Goal: Task Accomplishment & Management: Manage account settings

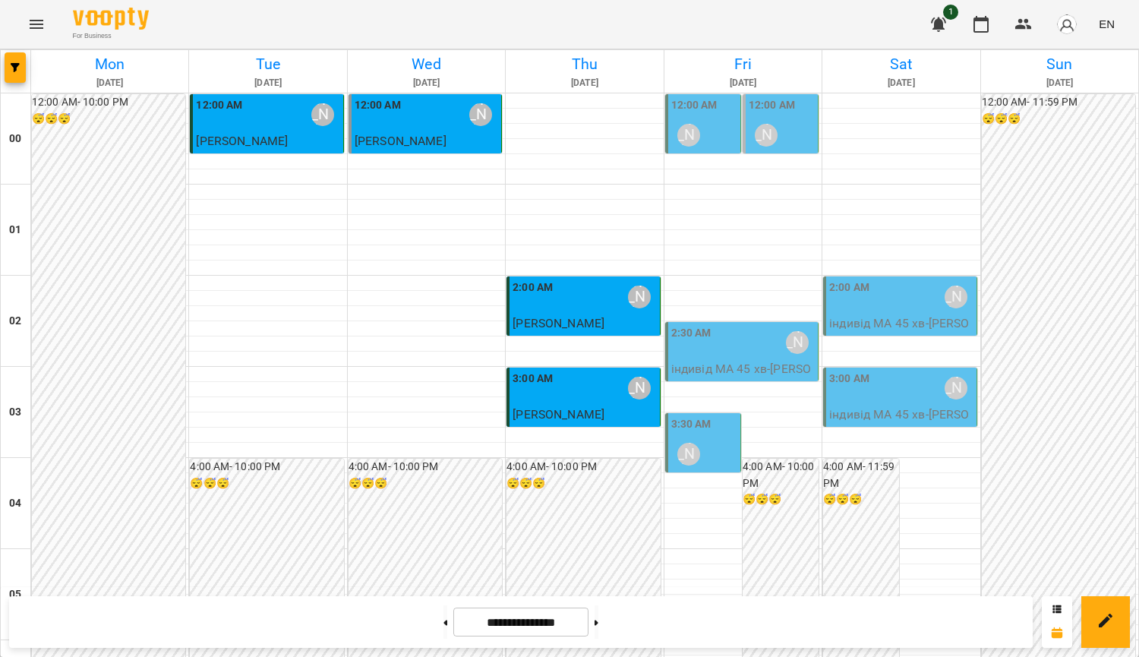
click at [576, 389] on div "3:00 AM [PERSON_NAME]" at bounding box center [585, 388] width 144 height 35
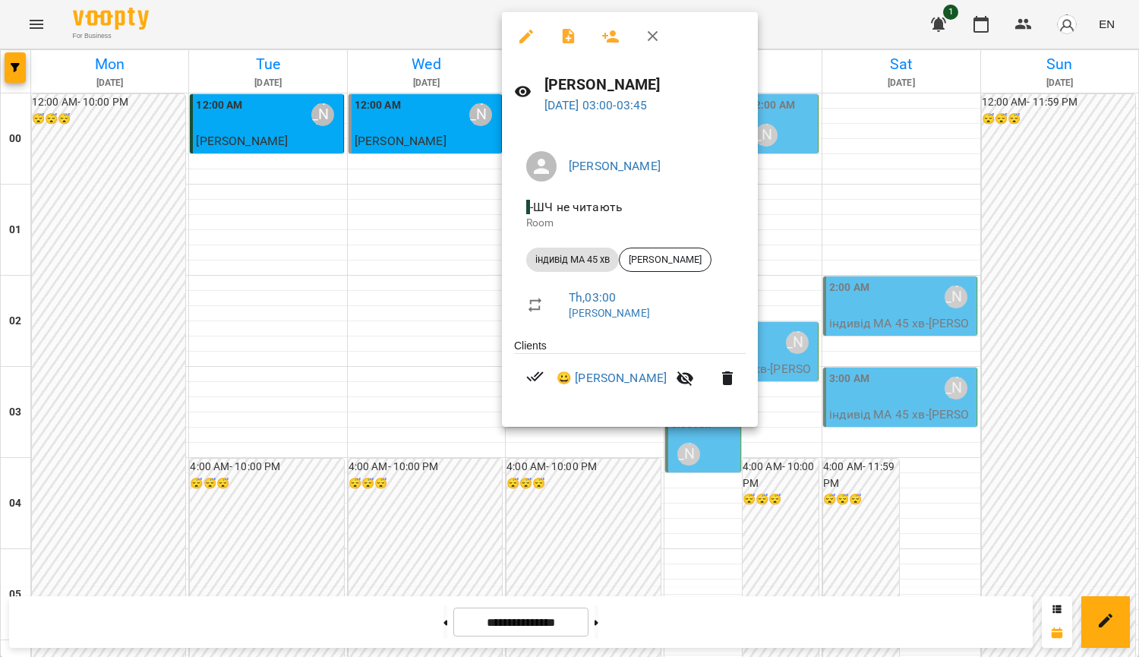
click at [415, 345] on div at bounding box center [569, 328] width 1139 height 657
click at [655, 44] on div "For Business 1 EN" at bounding box center [569, 24] width 1139 height 49
click at [653, 38] on div "For Business 1 EN" at bounding box center [569, 24] width 1139 height 49
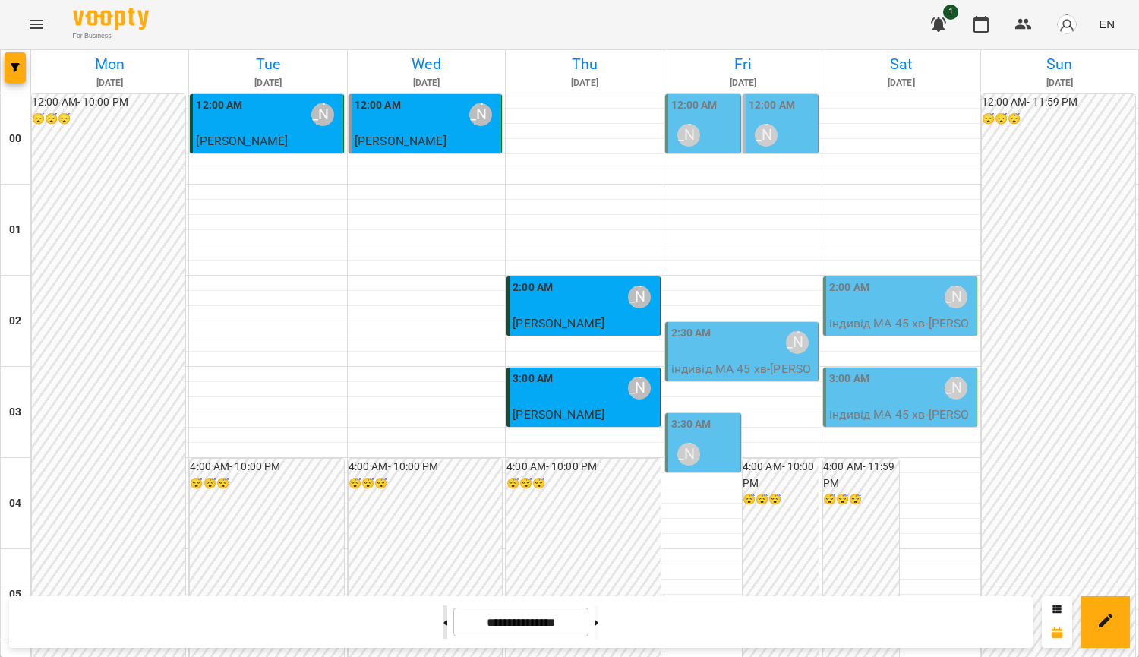
click at [443, 626] on button at bounding box center [445, 621] width 4 height 33
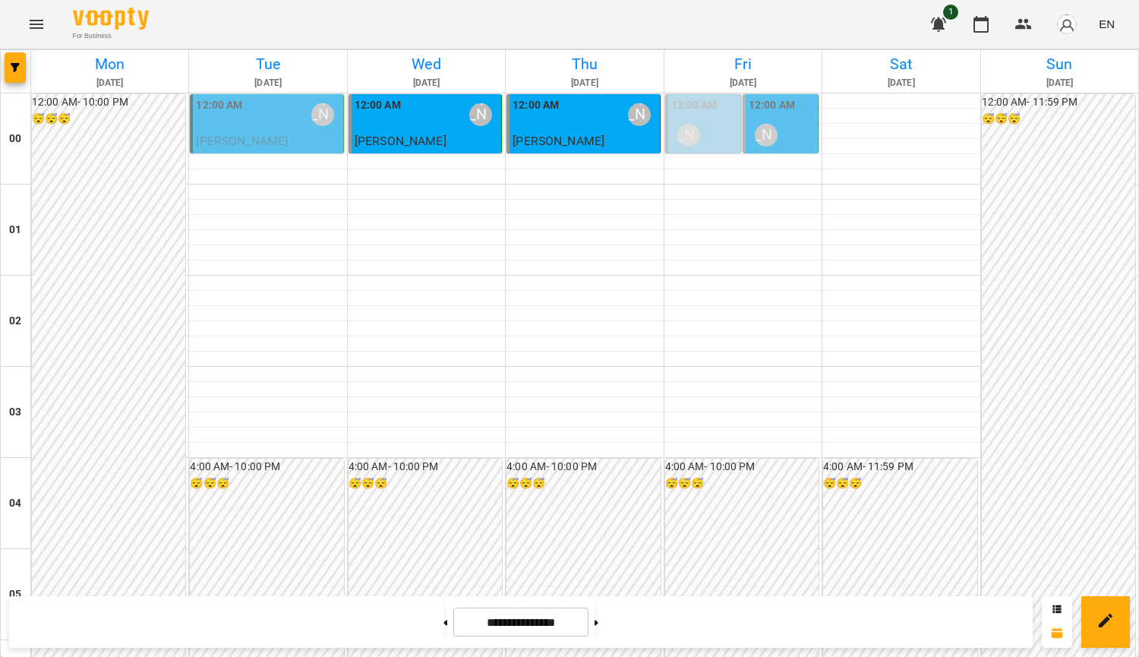
click at [777, 114] on div "12:00 AM" at bounding box center [772, 107] width 46 height 21
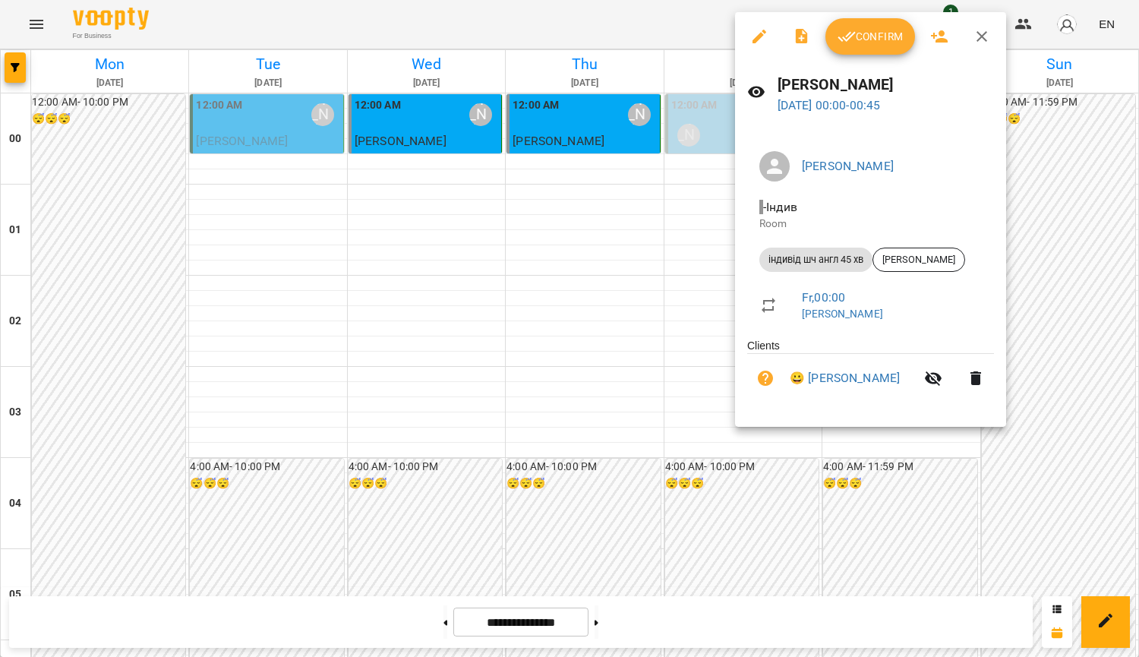
click at [1056, 257] on div at bounding box center [569, 328] width 1139 height 657
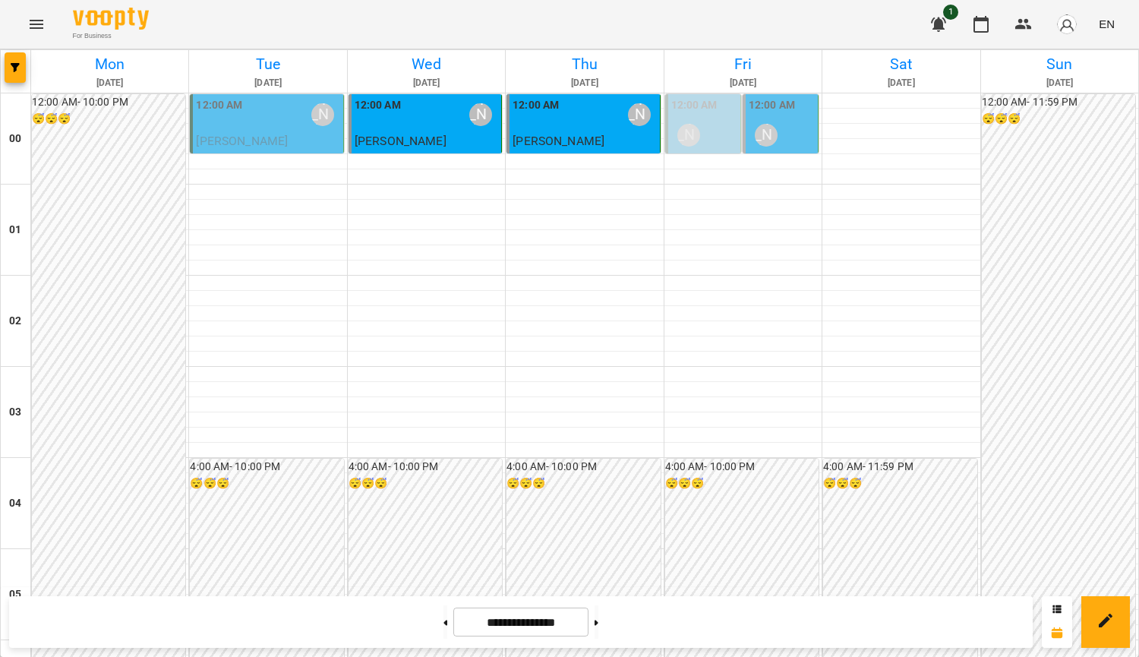
drag, startPoint x: 432, startPoint y: 614, endPoint x: 474, endPoint y: 599, distance: 44.4
click at [443, 613] on button at bounding box center [445, 621] width 4 height 33
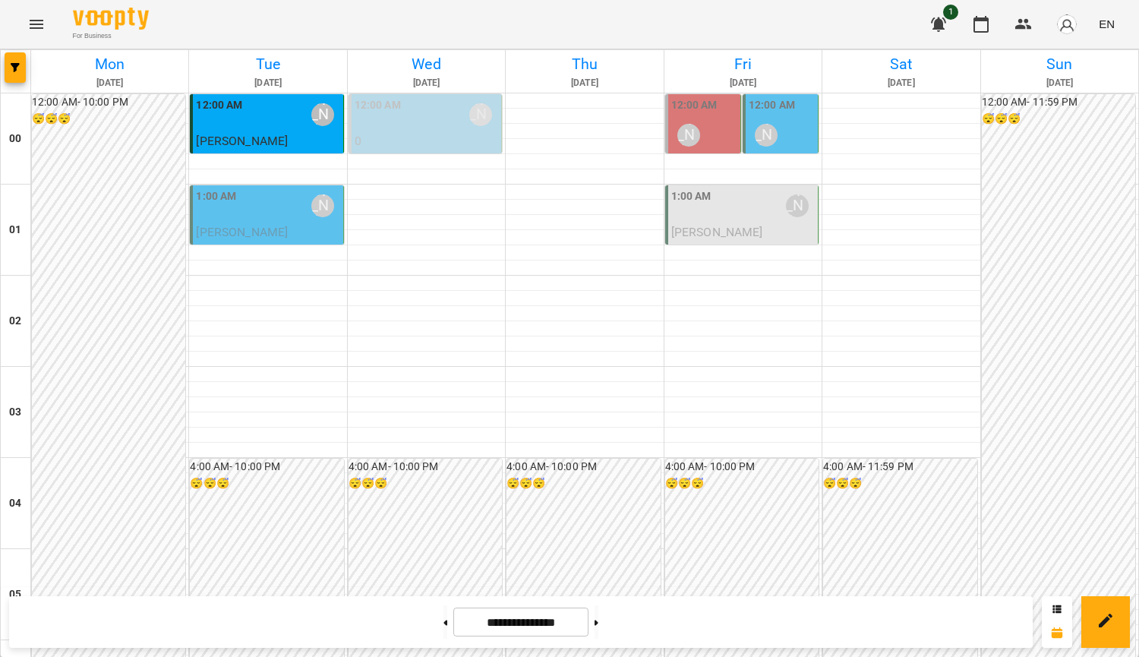
click at [782, 119] on div "12:00 AM Курбанова Софія" at bounding box center [782, 124] width 66 height 55
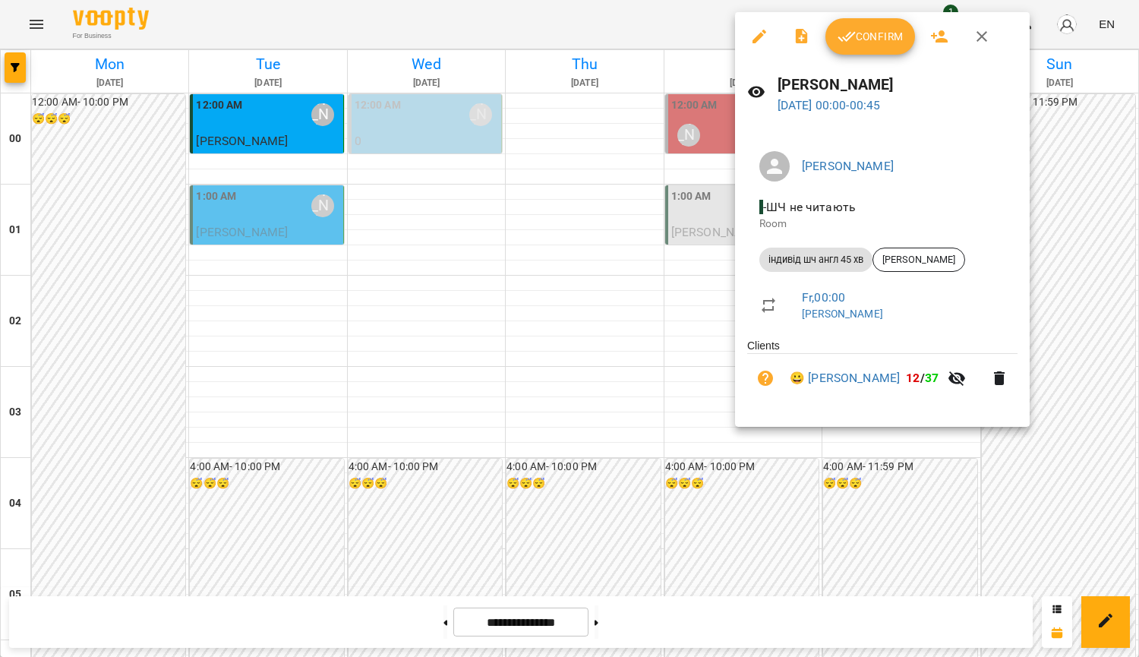
click at [668, 291] on div at bounding box center [569, 328] width 1139 height 657
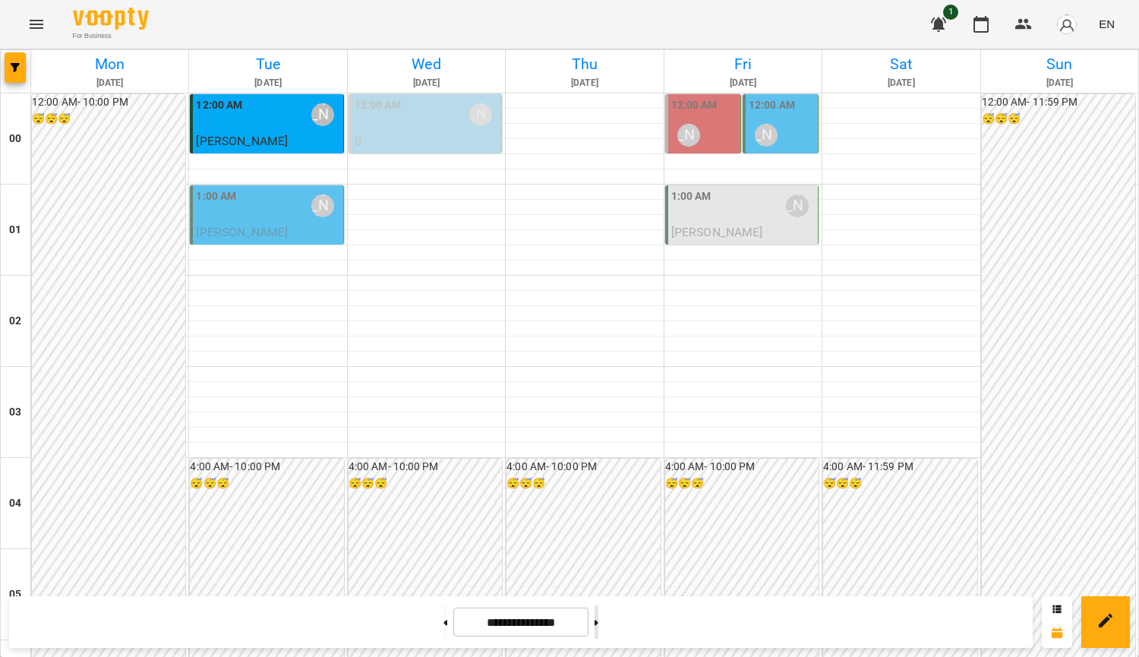
click at [598, 633] on button at bounding box center [597, 621] width 4 height 33
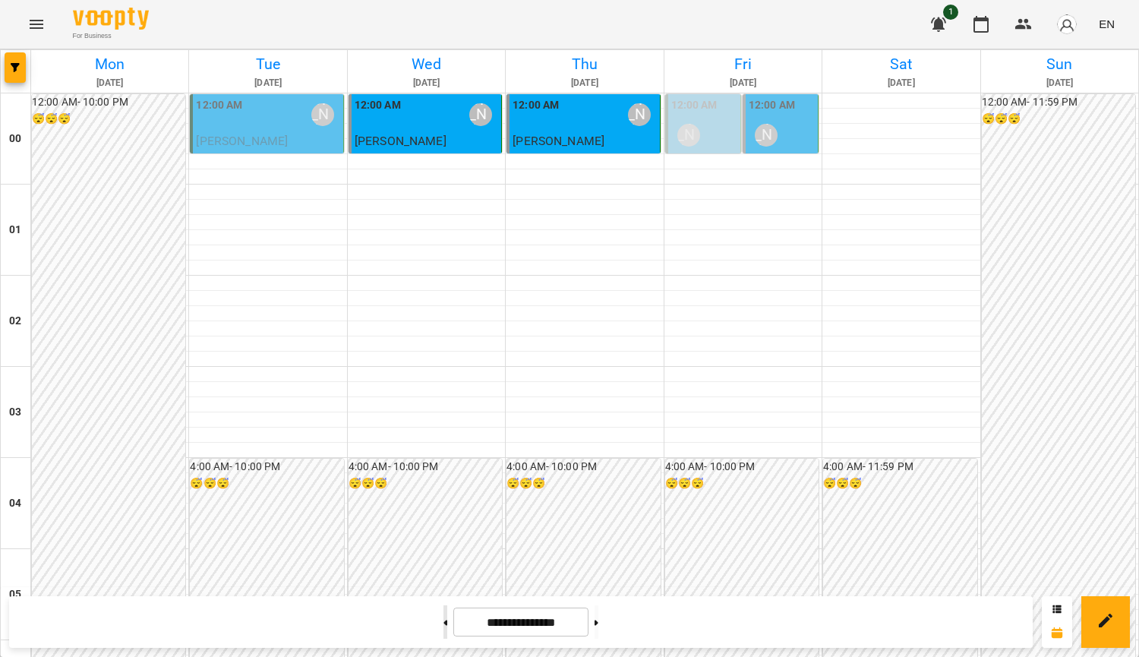
click at [443, 609] on button at bounding box center [445, 621] width 4 height 33
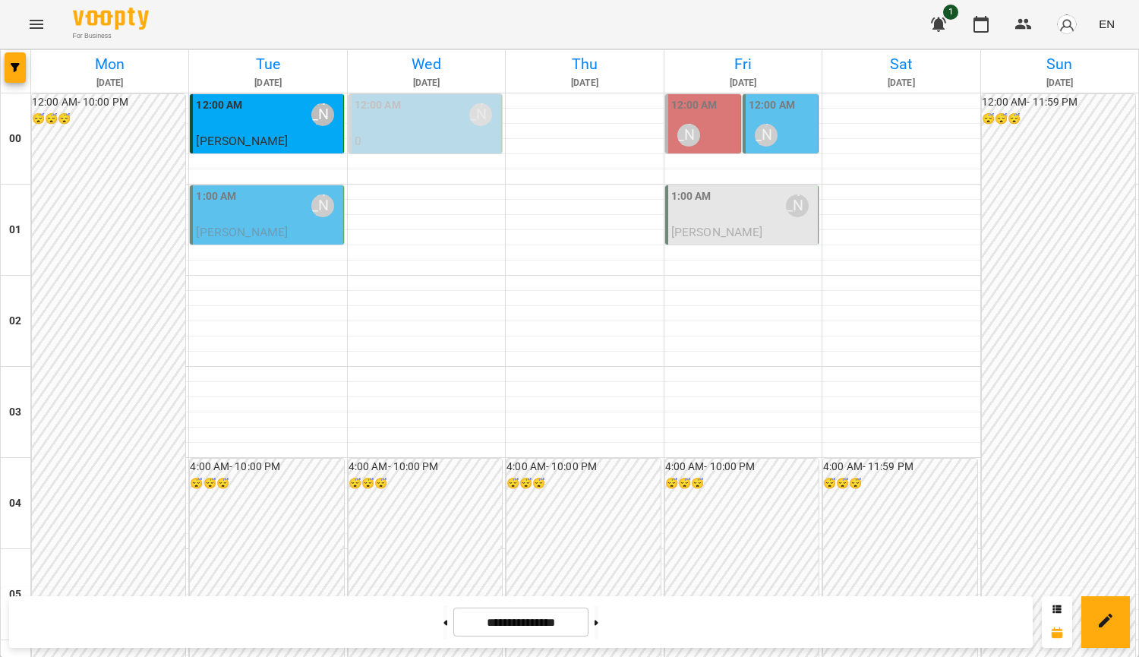
click at [717, 104] on div "12:00 AM Курбанова Софія" at bounding box center [704, 124] width 66 height 55
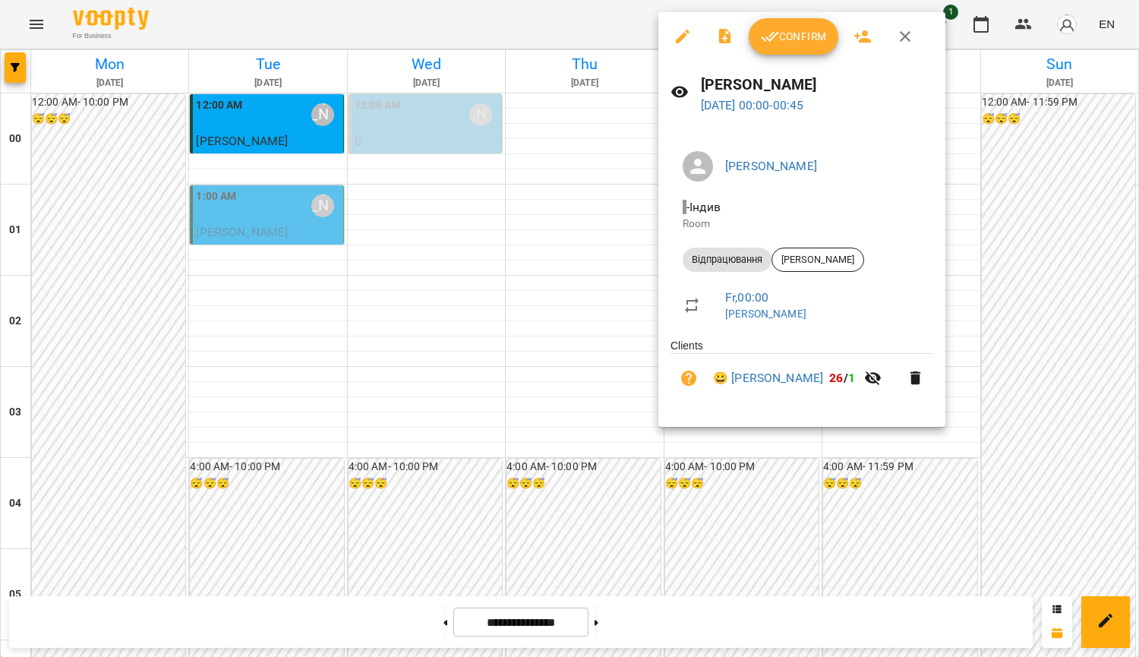
drag, startPoint x: 1076, startPoint y: 355, endPoint x: 905, endPoint y: 33, distance: 363.8
click at [1076, 355] on div at bounding box center [569, 328] width 1139 height 657
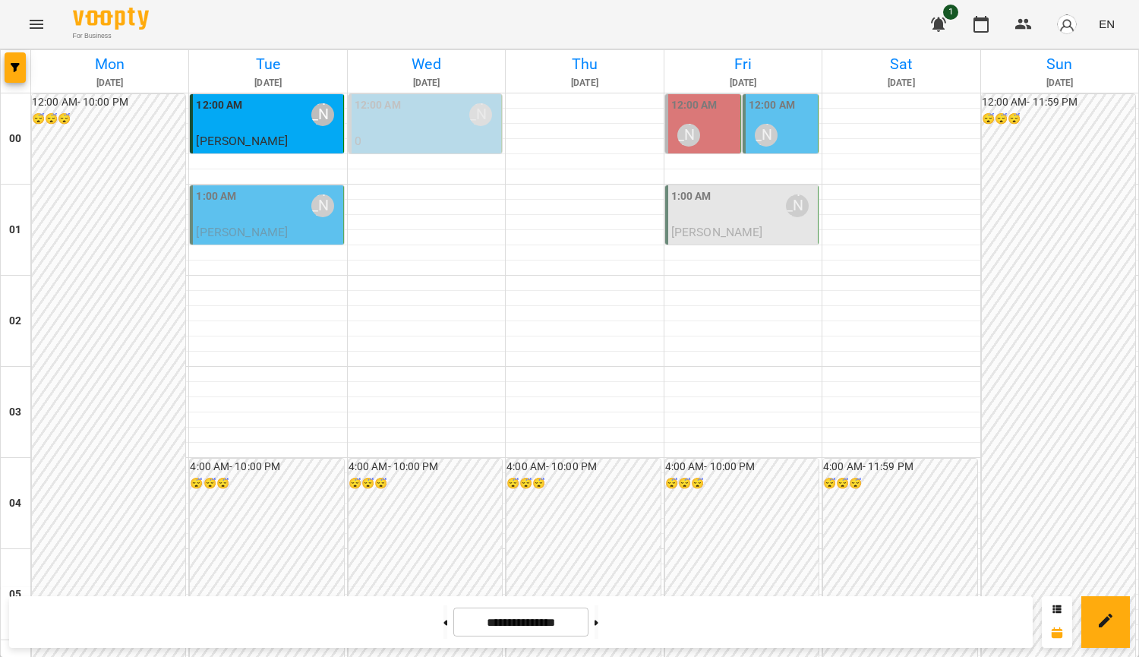
click at [905, 33] on div "For Business 1 EN" at bounding box center [569, 24] width 1139 height 49
click at [793, 116] on div "12:00 AM Курбанова Софія" at bounding box center [782, 124] width 66 height 55
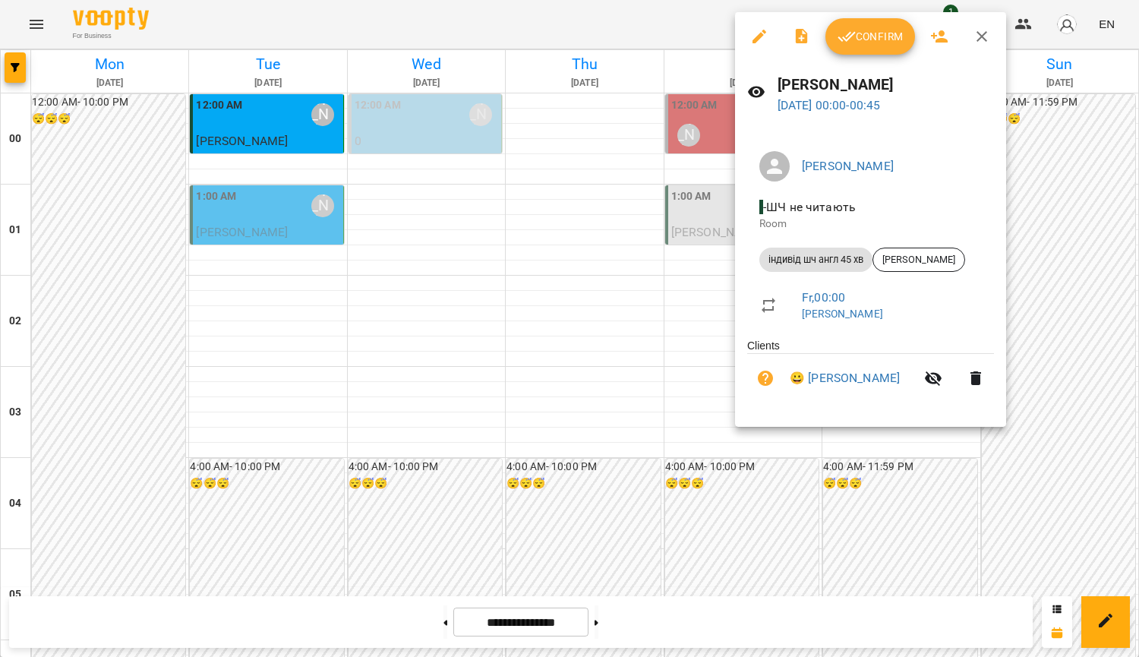
click at [1104, 383] on div at bounding box center [569, 328] width 1139 height 657
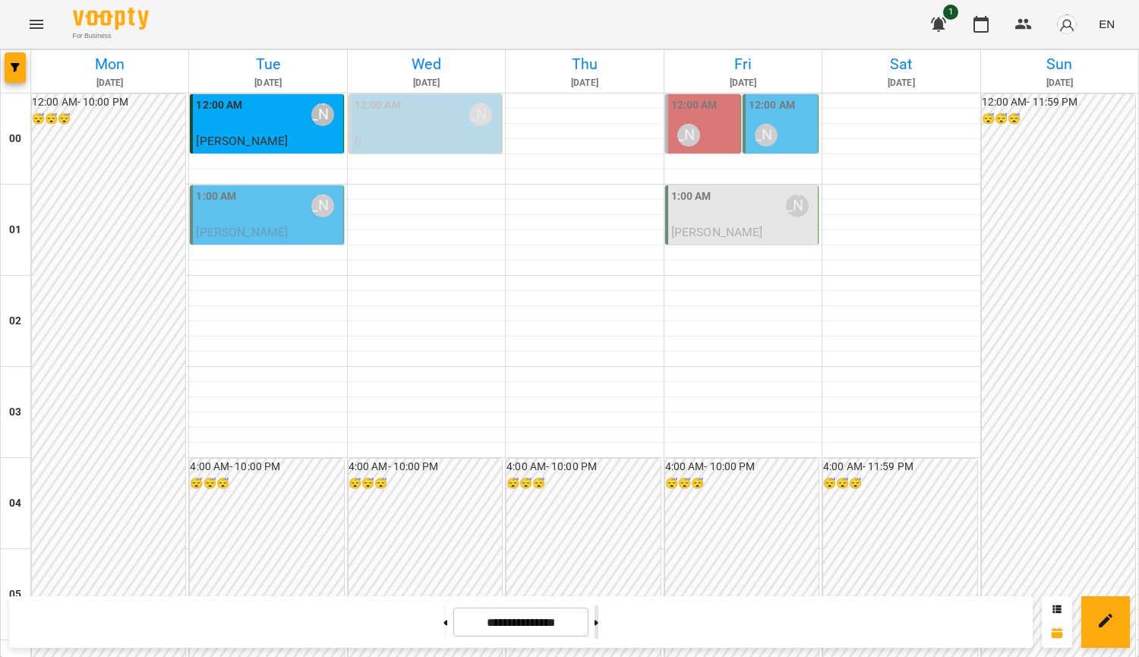
click at [598, 630] on button at bounding box center [597, 621] width 4 height 33
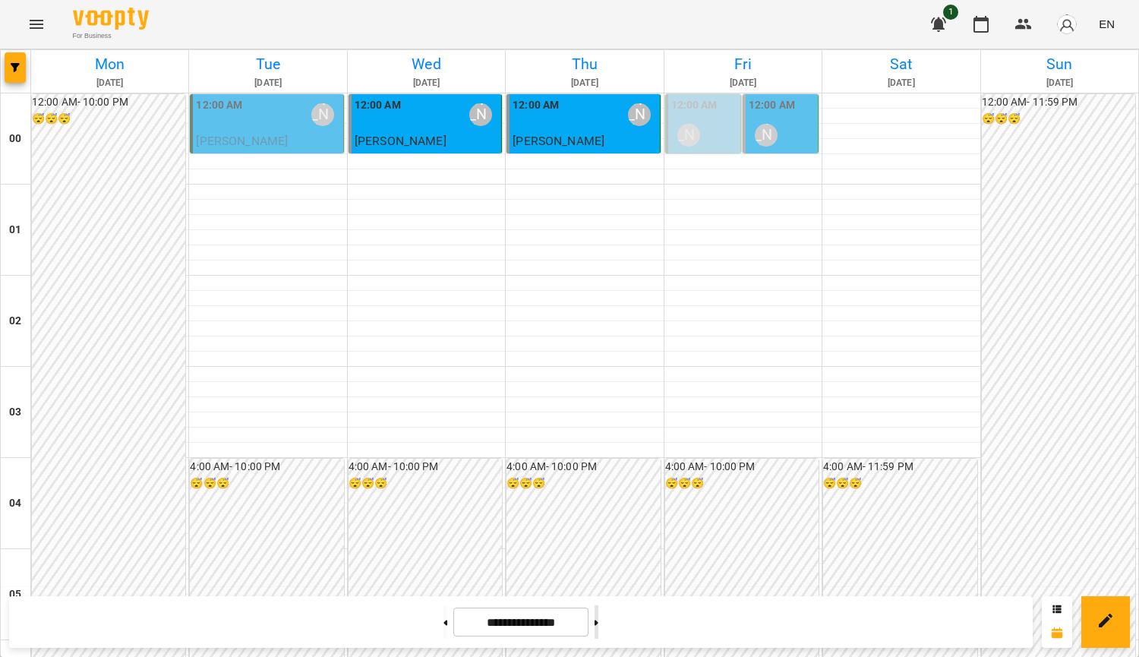
click at [598, 613] on button at bounding box center [597, 621] width 4 height 33
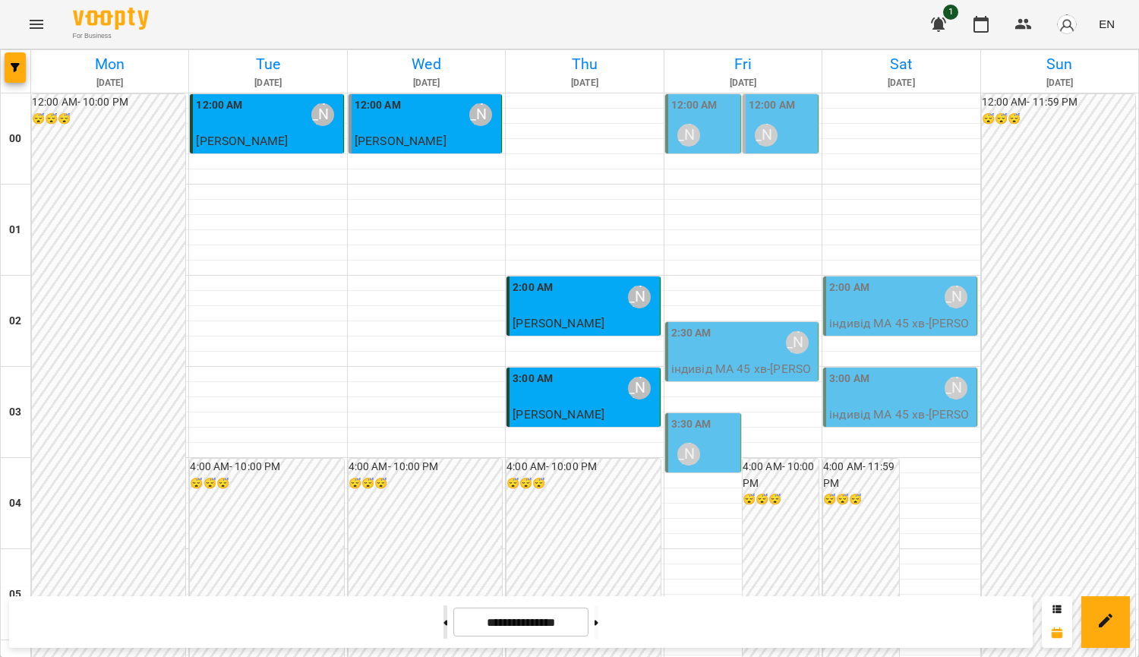
click at [443, 624] on icon at bounding box center [445, 623] width 4 height 6
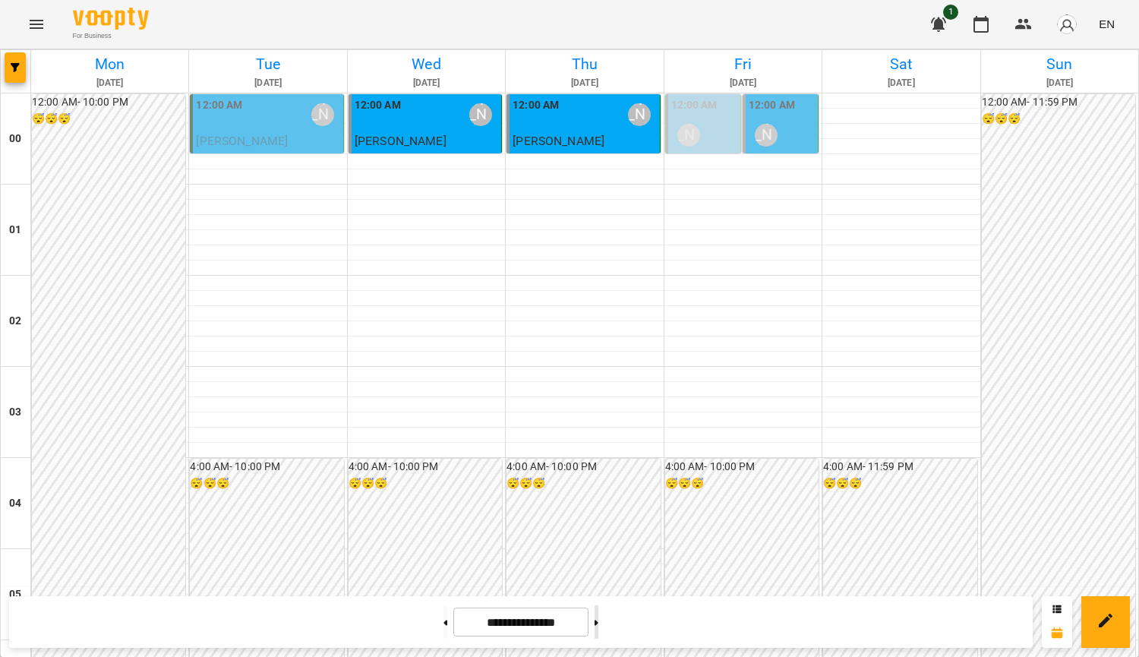
click at [598, 620] on button at bounding box center [597, 621] width 4 height 33
type input "**********"
